Goal: Information Seeking & Learning: Learn about a topic

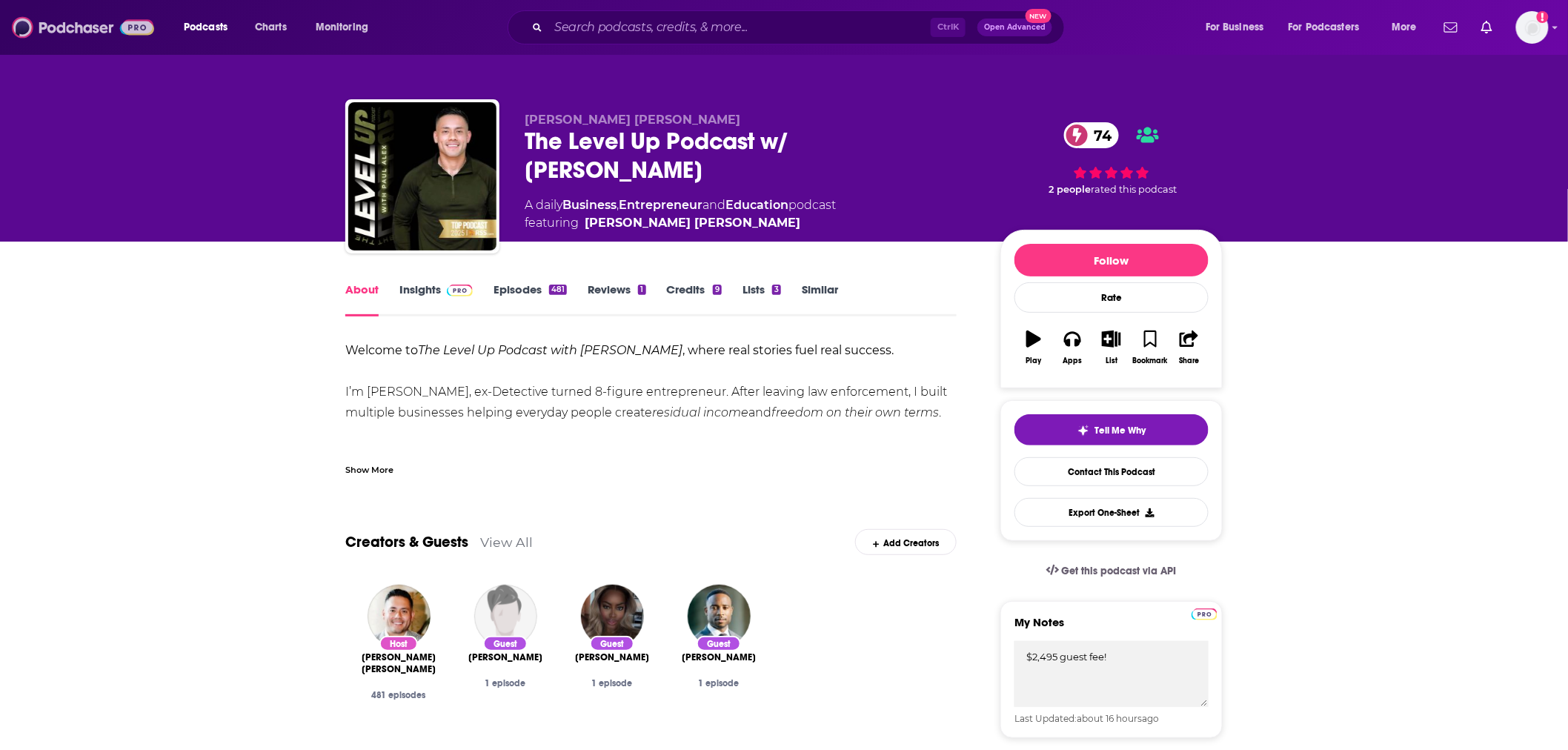
click at [95, 31] on img at bounding box center [83, 28] width 142 height 29
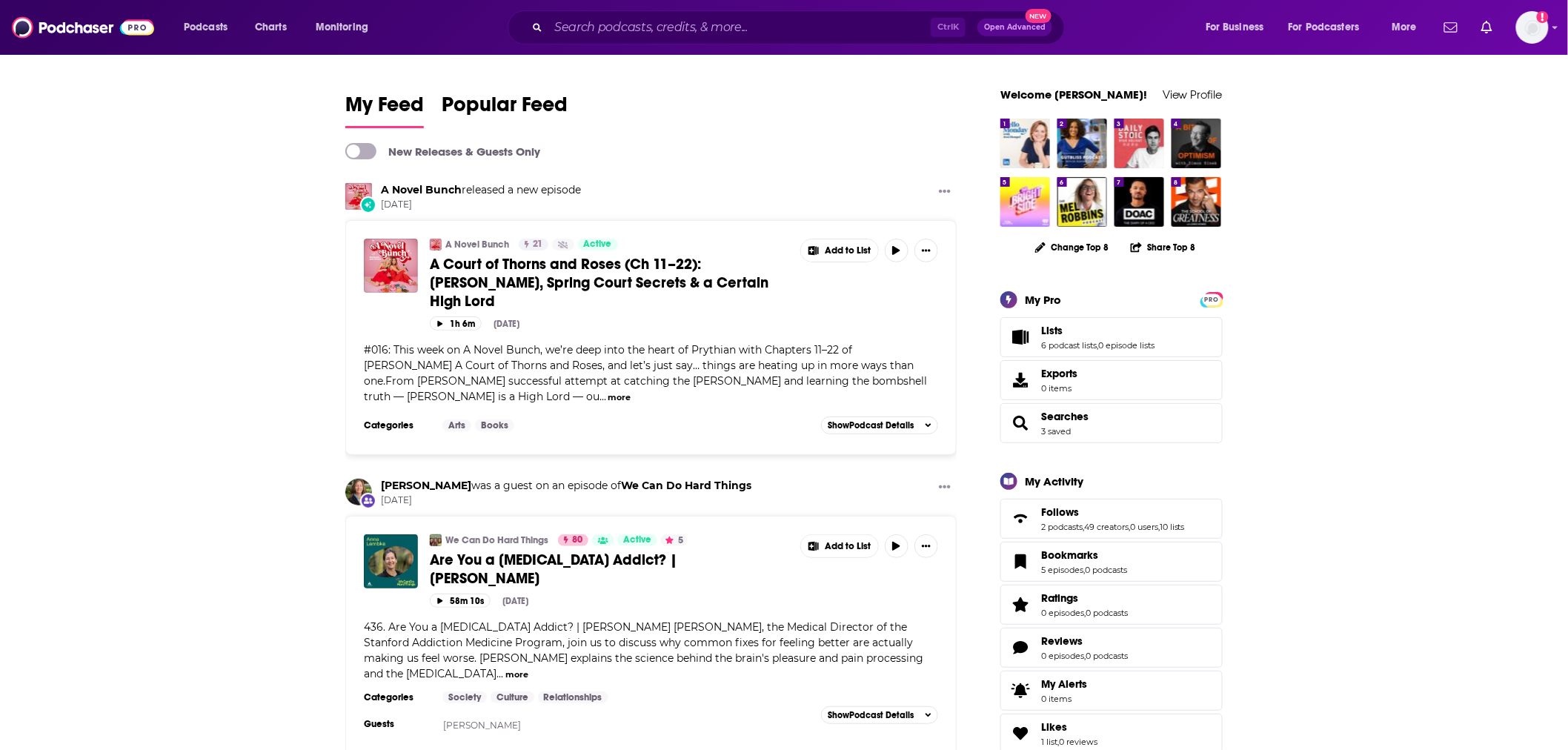
drag, startPoint x: 622, startPoint y: 49, endPoint x: 622, endPoint y: 40, distance: 9.0
click at [622, 44] on div "Podcasts Charts Monitoring Ctrl K Open Advanced New For Business For Podcasters…" at bounding box center [784, 28] width 1568 height 55
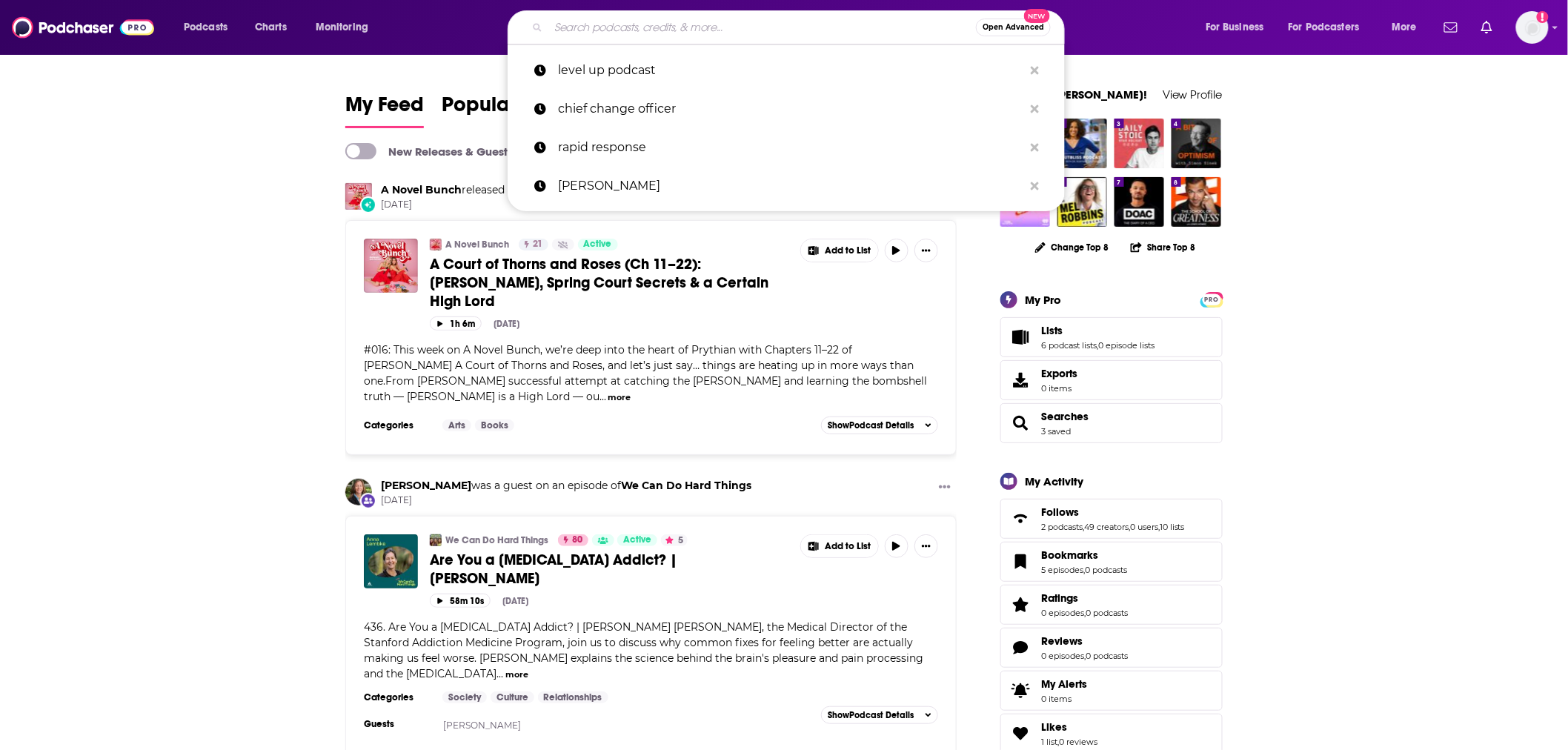
click at [621, 33] on input "Search podcasts, credits, & more..." at bounding box center [762, 28] width 428 height 24
click at [621, 32] on input "Search podcasts, credits, & more..." at bounding box center [762, 28] width 428 height 24
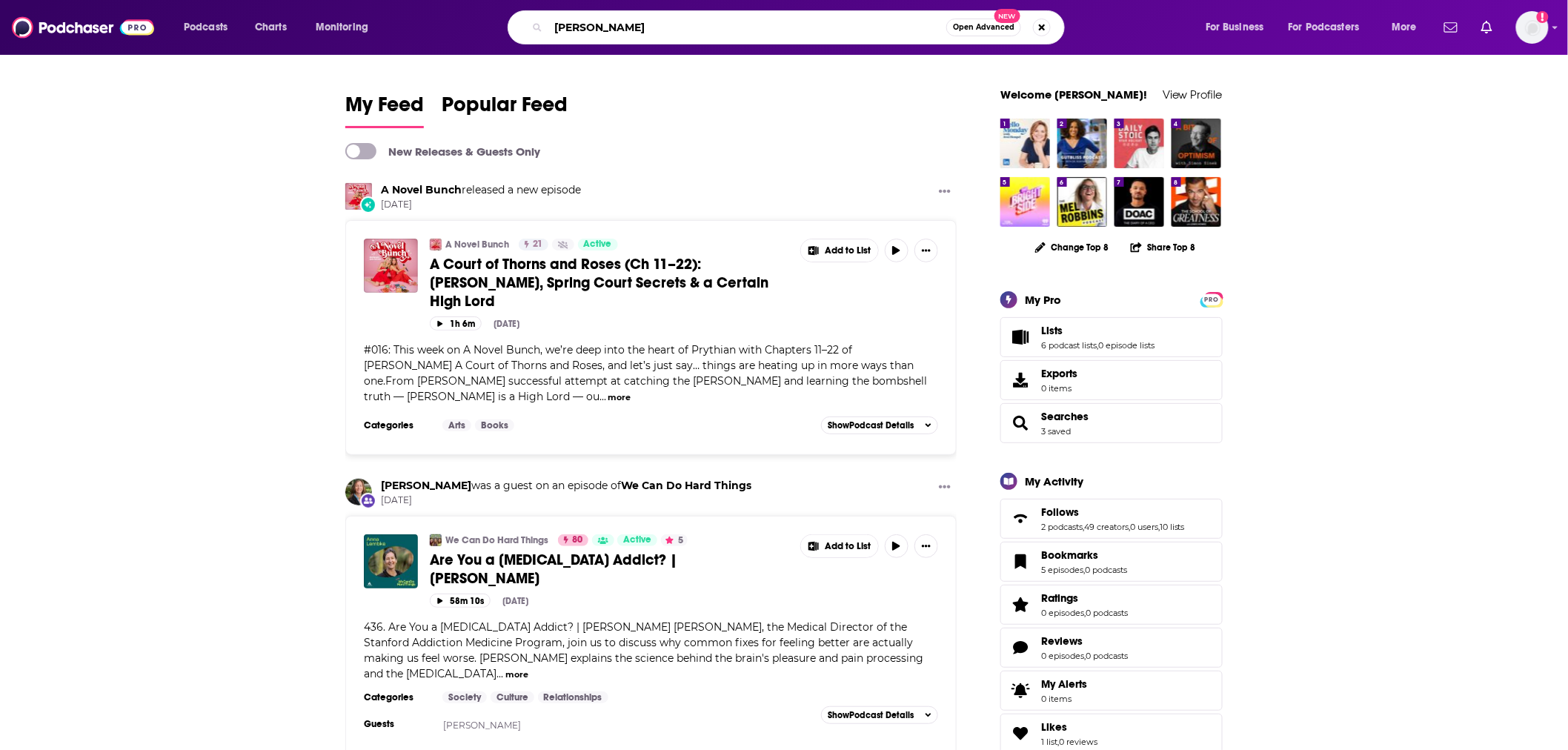
type input "[PERSON_NAME]"
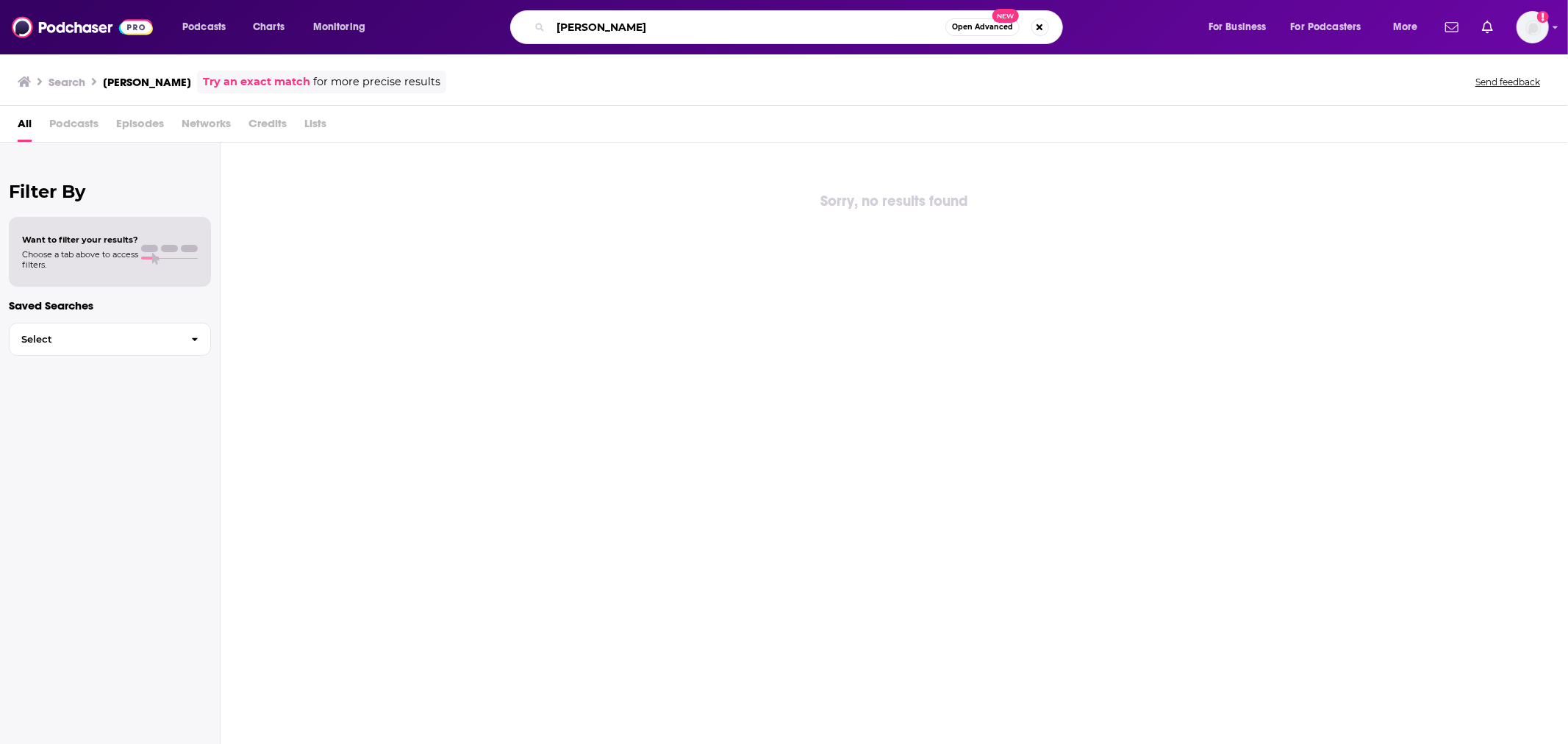
click at [688, 25] on input "[PERSON_NAME]" at bounding box center [748, 27] width 395 height 23
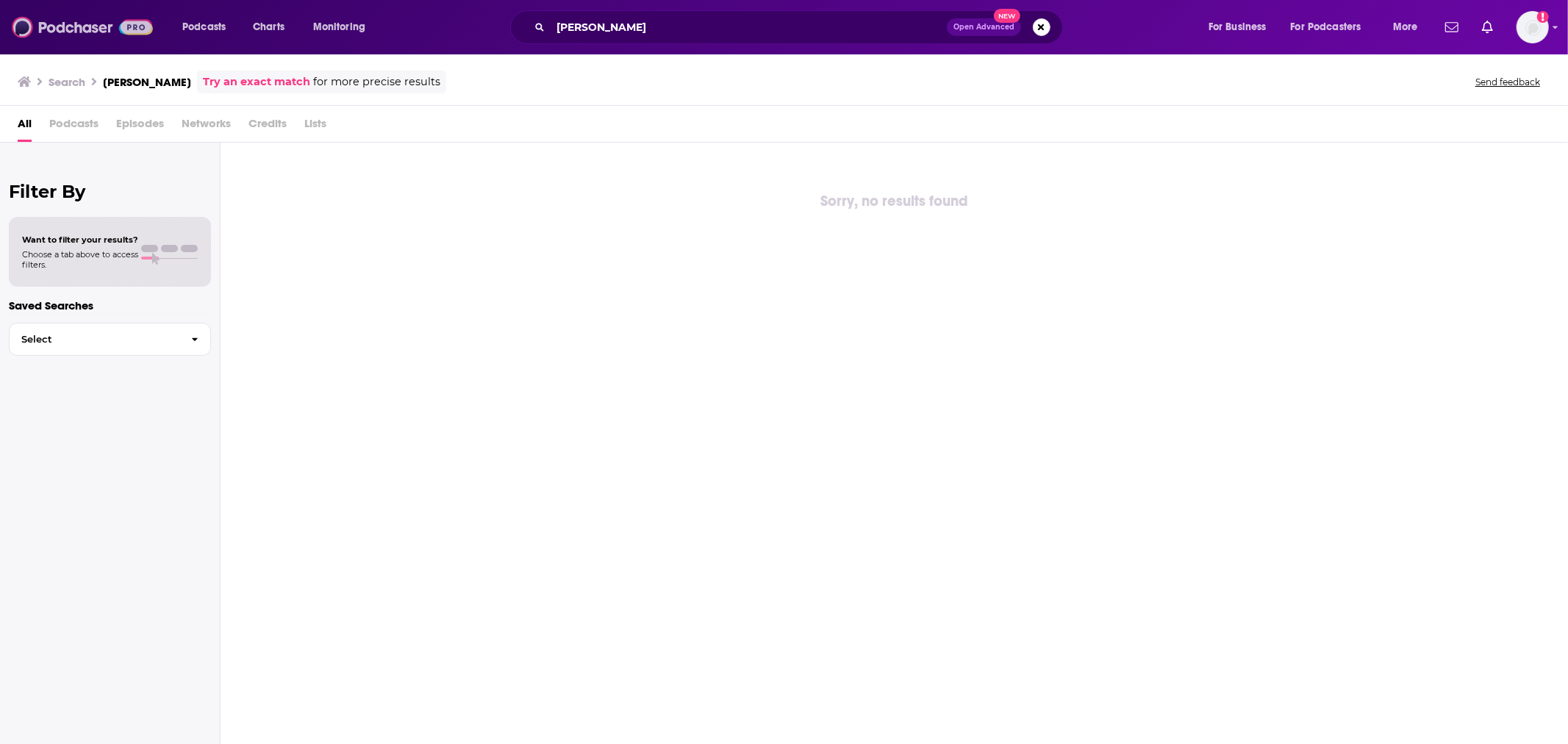
click at [89, 37] on img at bounding box center [82, 27] width 141 height 28
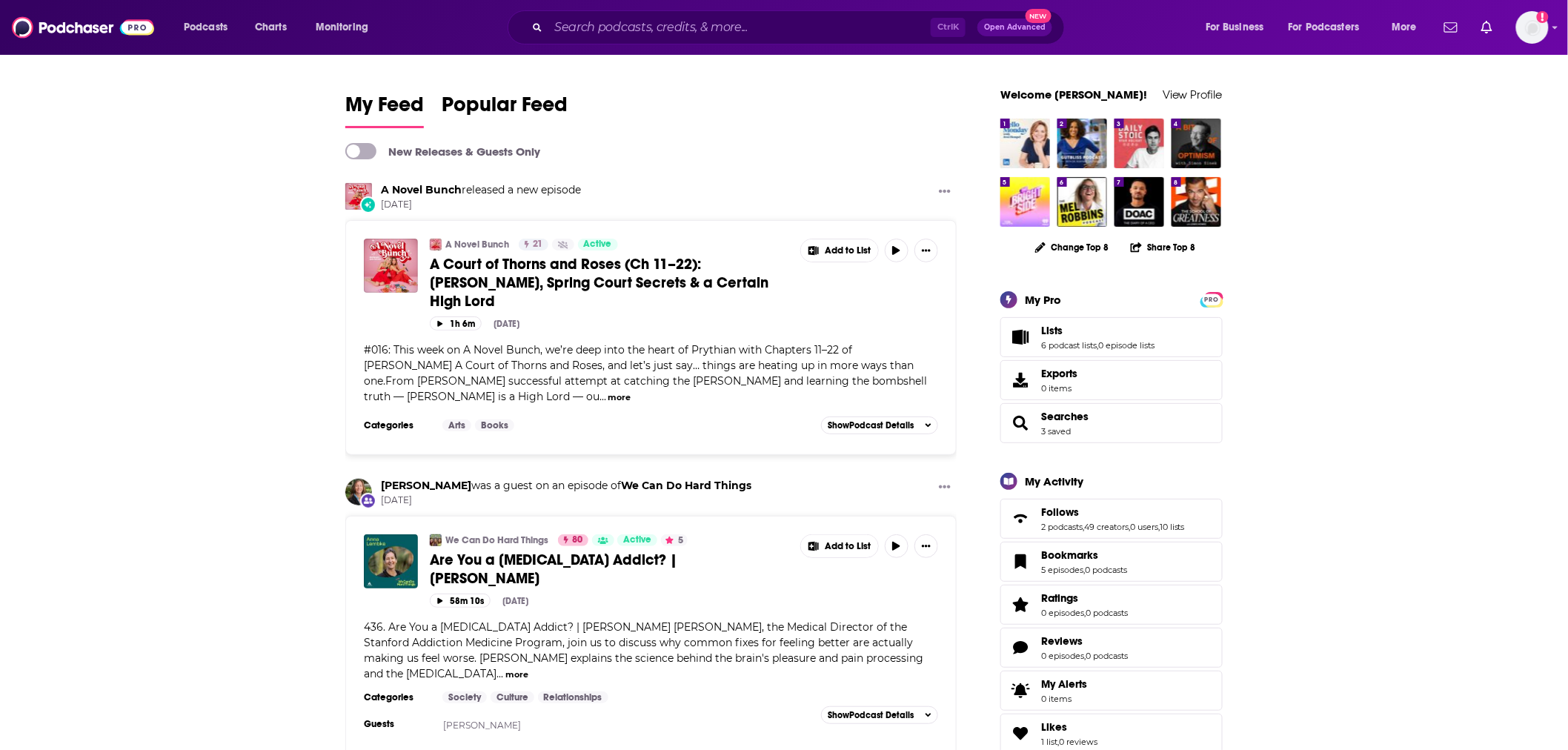
click at [753, 13] on div "Ctrl K Open Advanced New" at bounding box center [785, 28] width 557 height 34
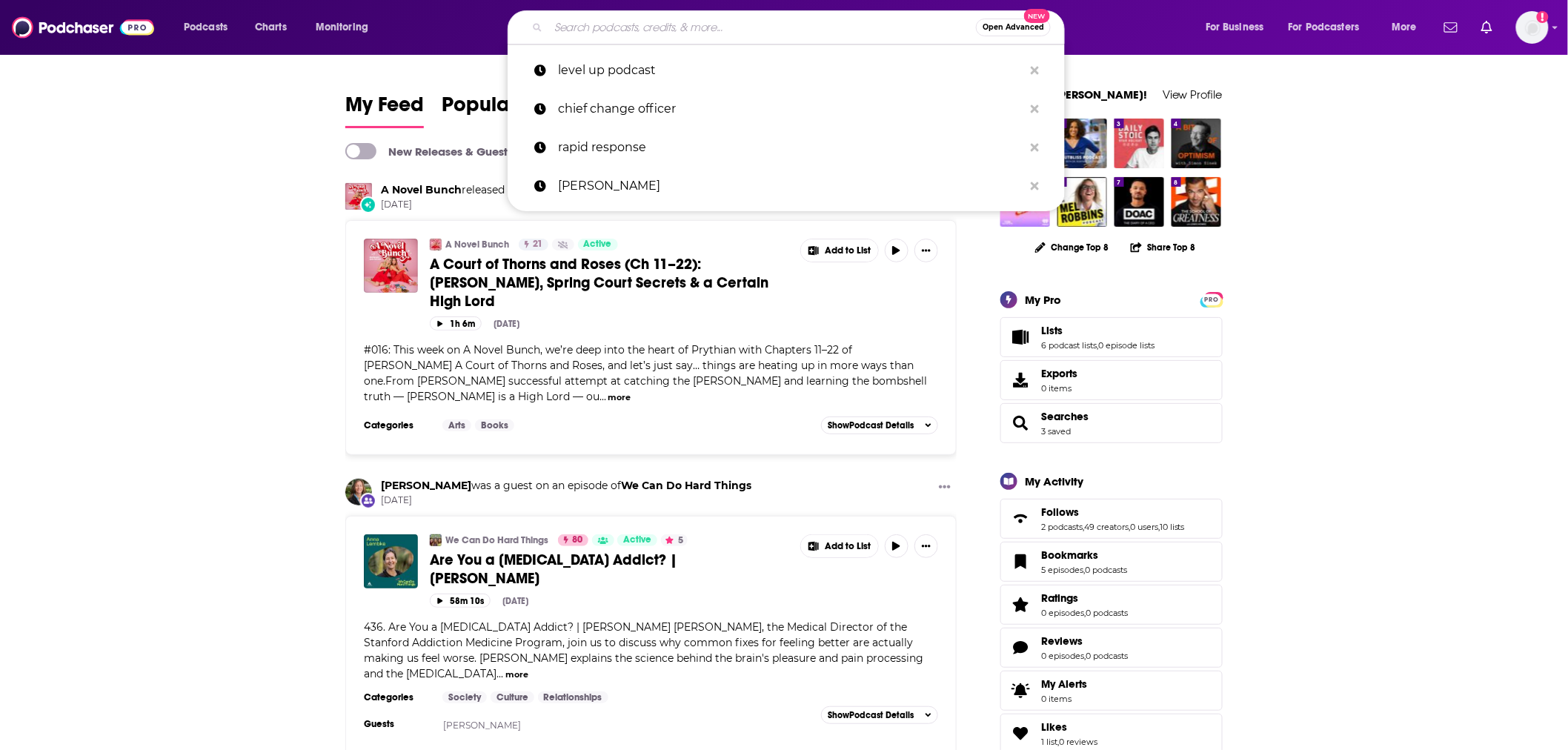
click at [745, 37] on input "Search podcasts, credits, & more..." at bounding box center [762, 28] width 428 height 24
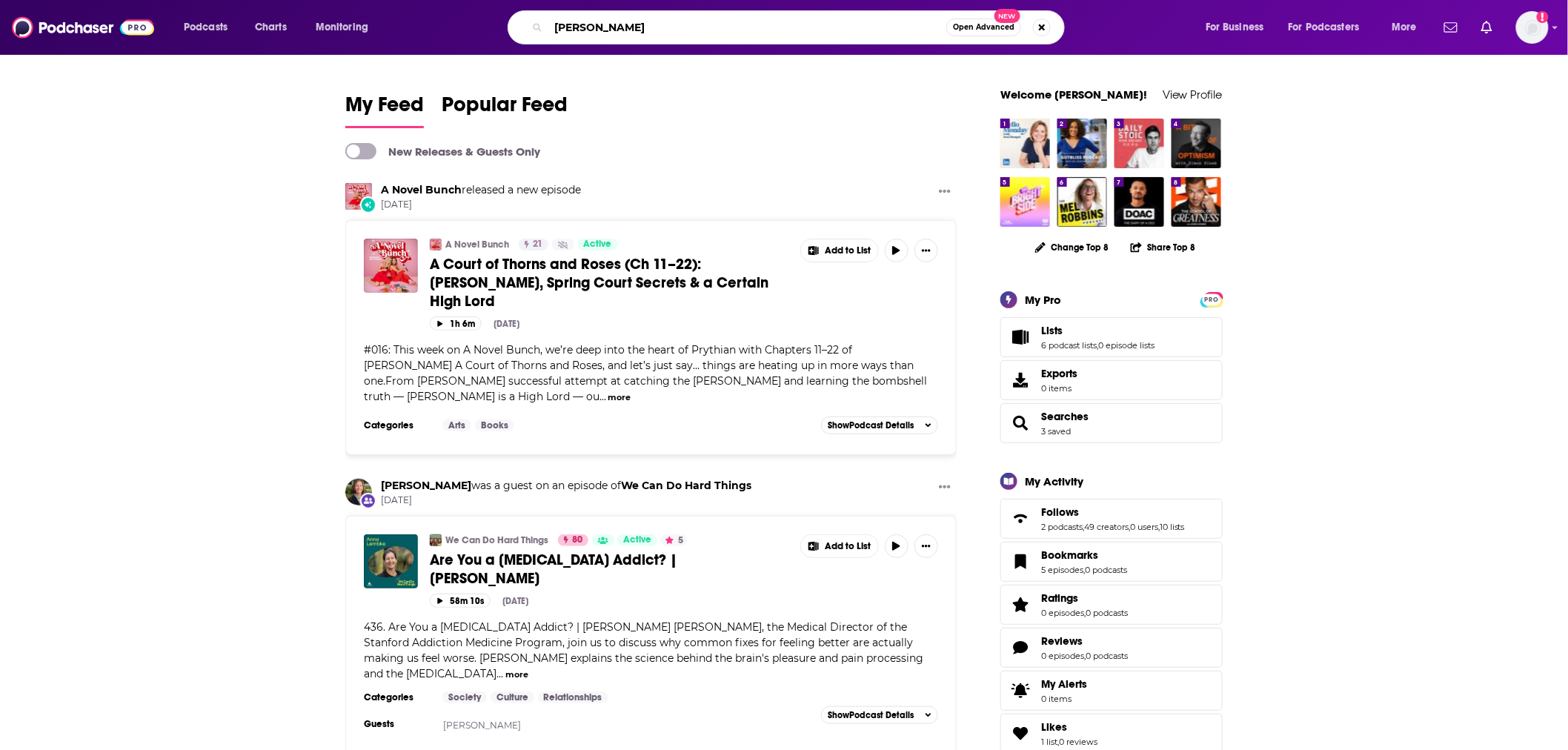
type input "[PERSON_NAME]"
